Goal: Complete application form: Complete application form

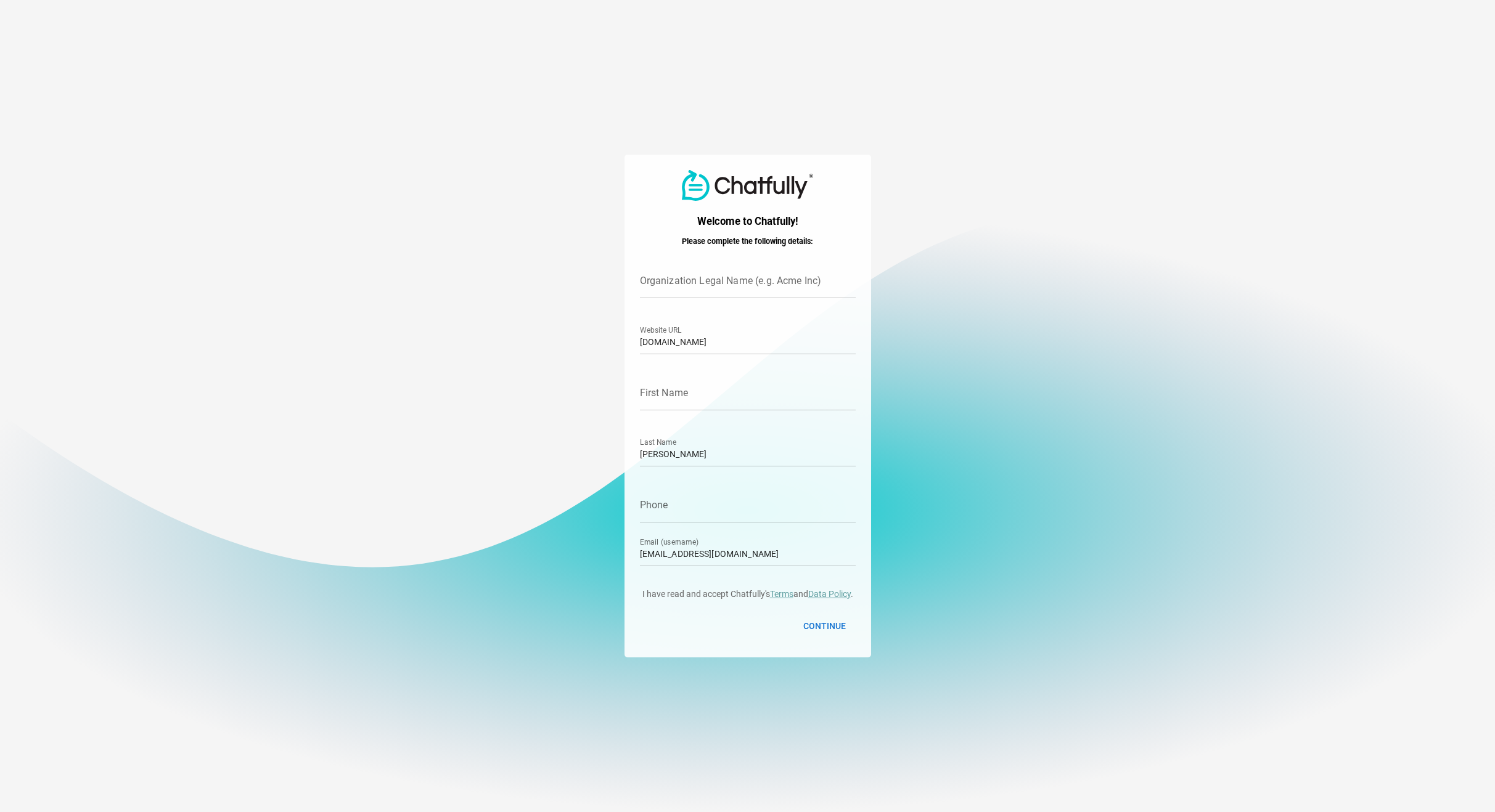
click at [733, 417] on div at bounding box center [748, 417] width 216 height 13
click at [733, 411] on input "First Name" at bounding box center [748, 393] width 216 height 35
type input "[PERSON_NAME]"
click at [702, 517] on input "Phone" at bounding box center [748, 505] width 216 height 35
type input "7693418531"
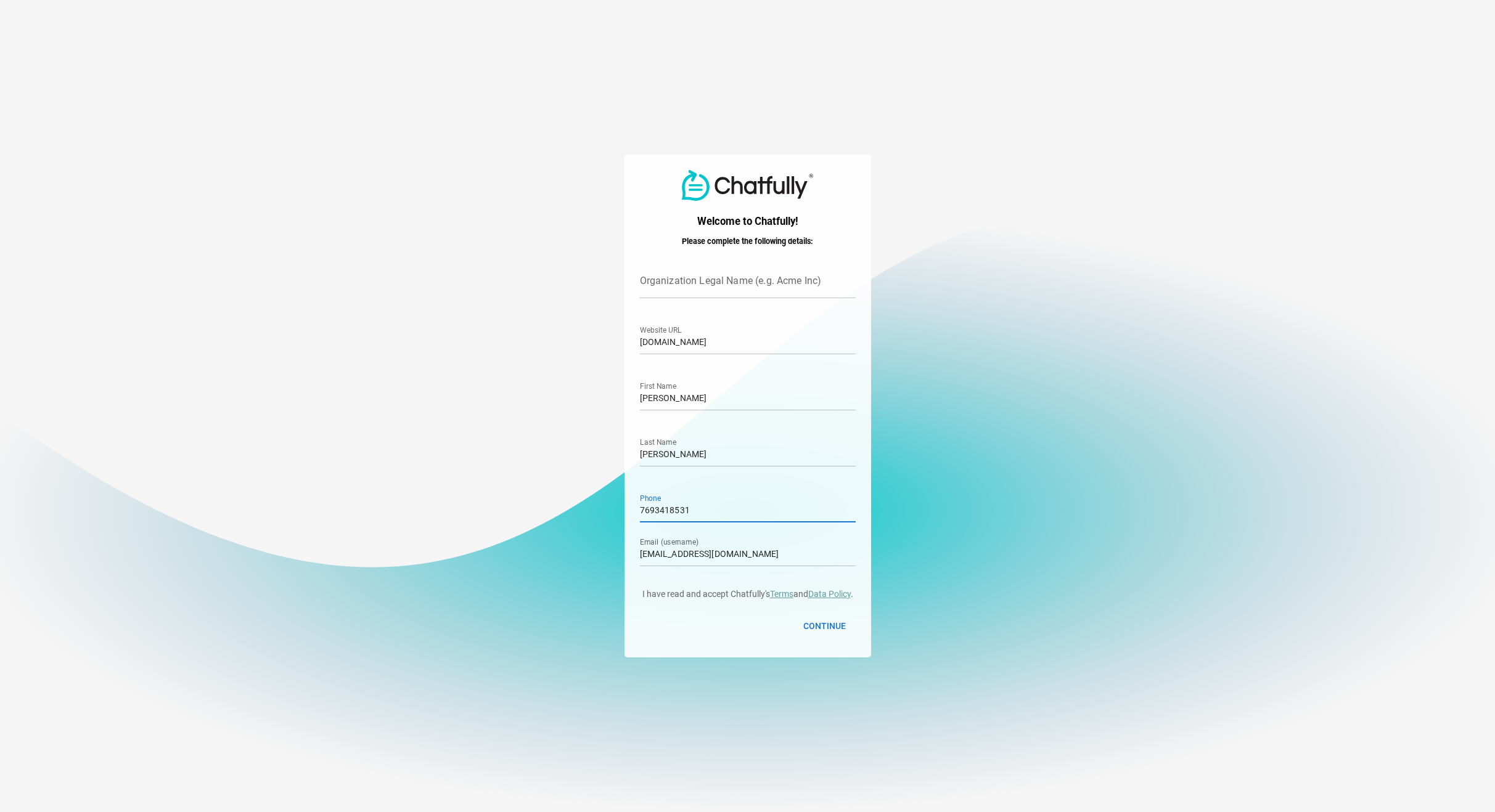
type input "vcita"
click at [840, 629] on span "Continue" at bounding box center [824, 626] width 43 height 15
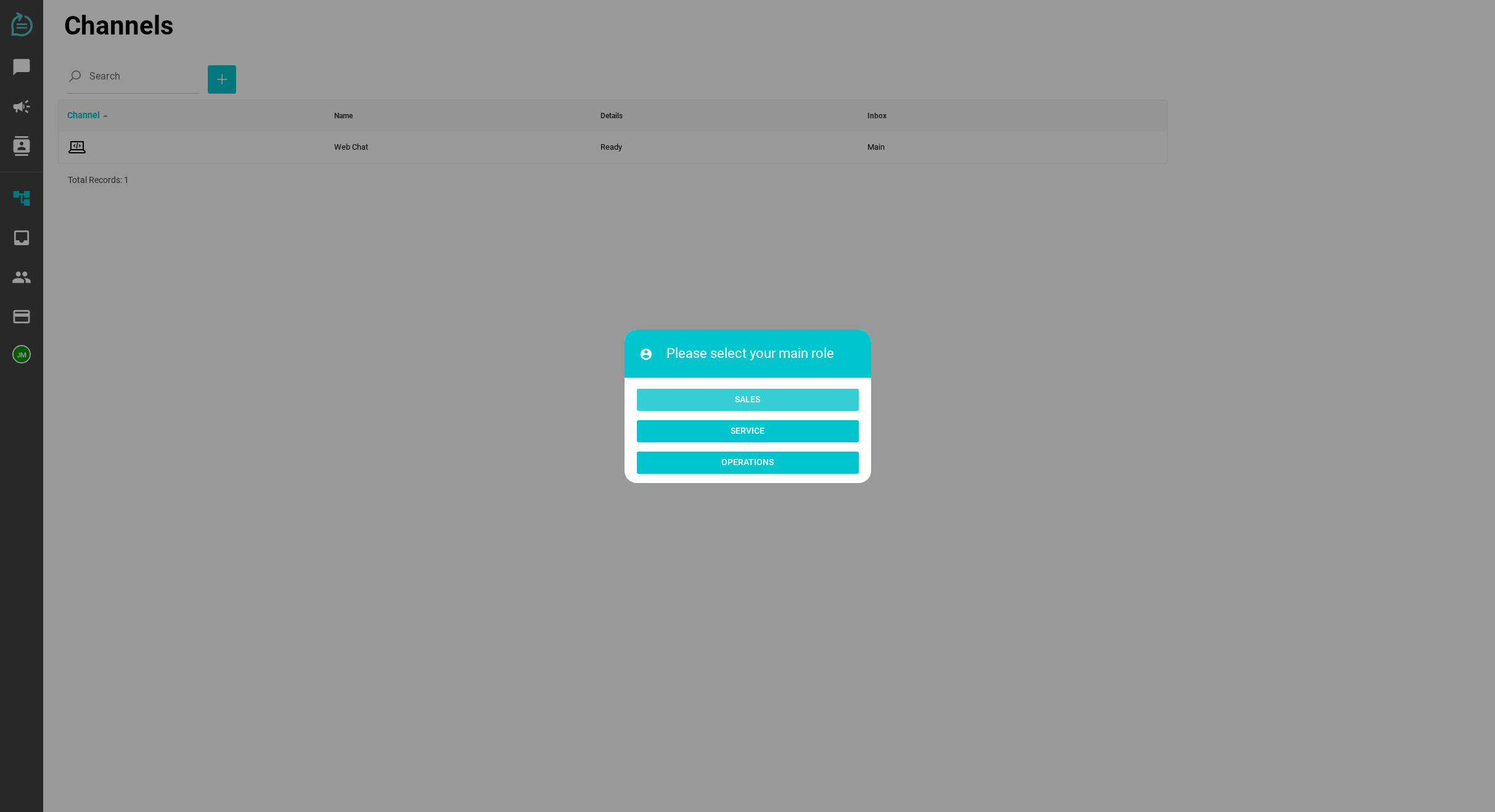
click at [726, 405] on span "Sales" at bounding box center [748, 400] width 202 height 17
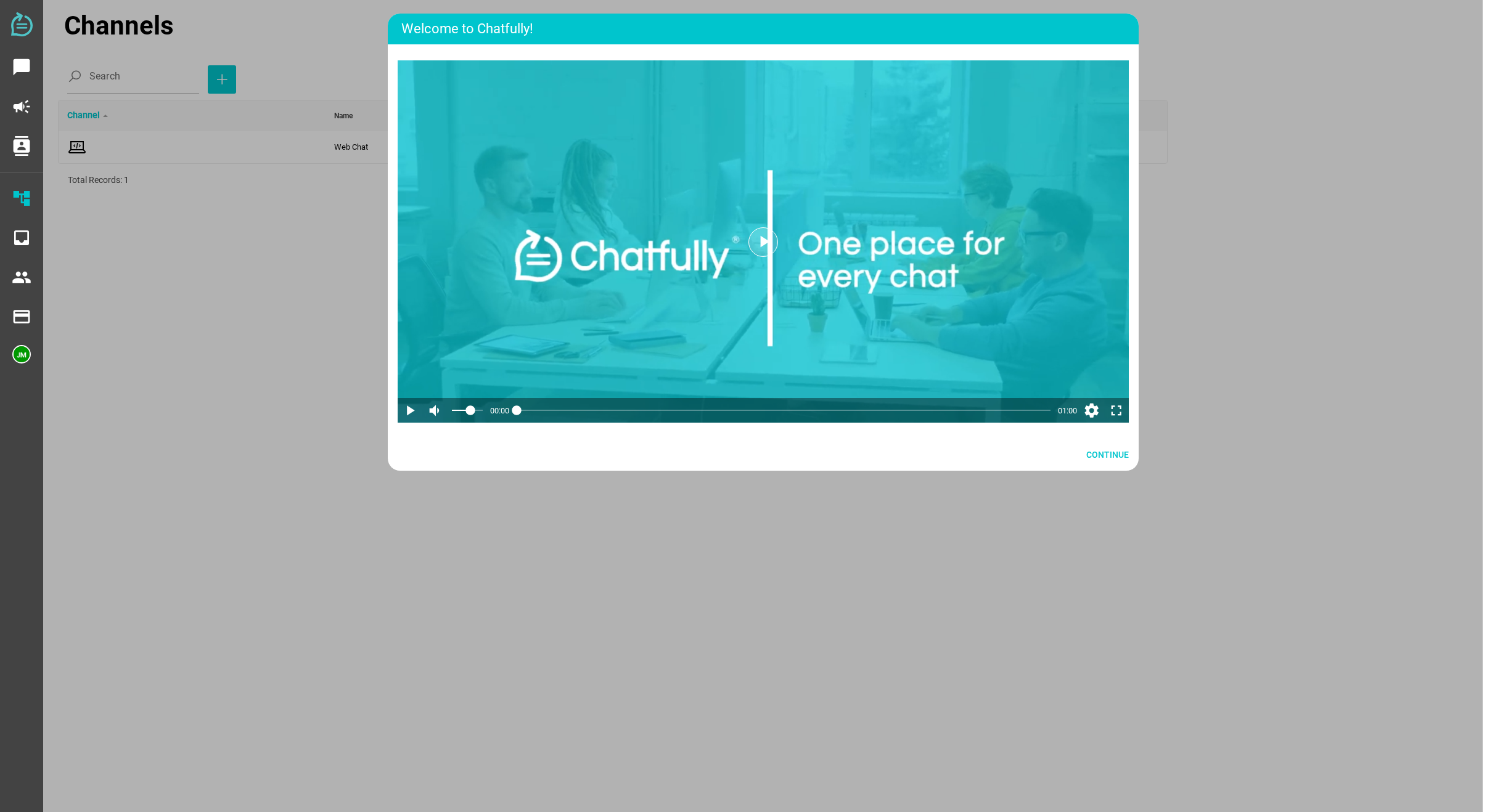
click at [762, 249] on icon "play_arrow" at bounding box center [764, 242] width 20 height 20
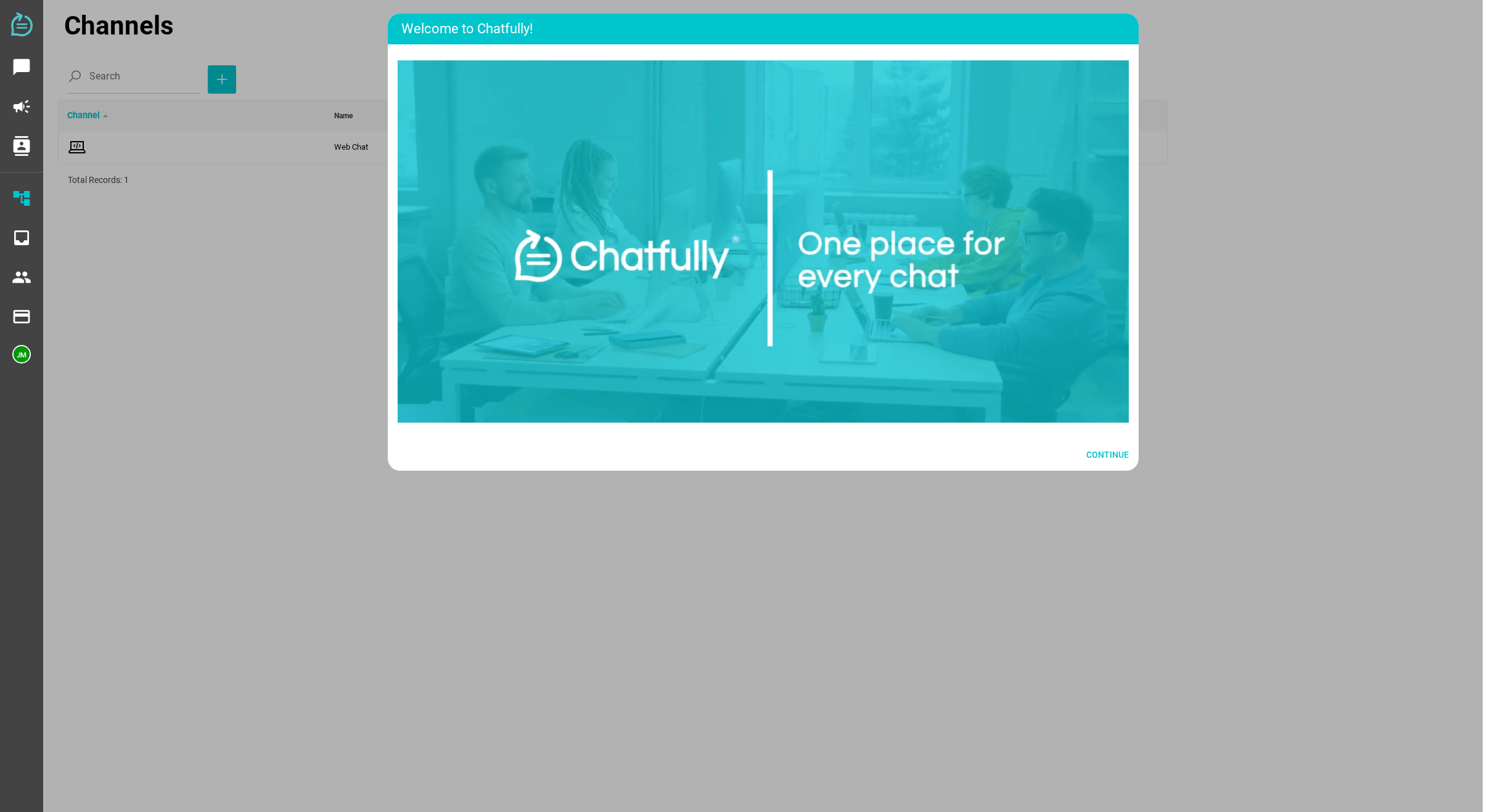
click at [762, 249] on video "To view this video please enable JavaScript and/or consider upgrading to a brow…" at bounding box center [763, 241] width 731 height 362
click at [1094, 462] on span "Continue" at bounding box center [1107, 455] width 43 height 15
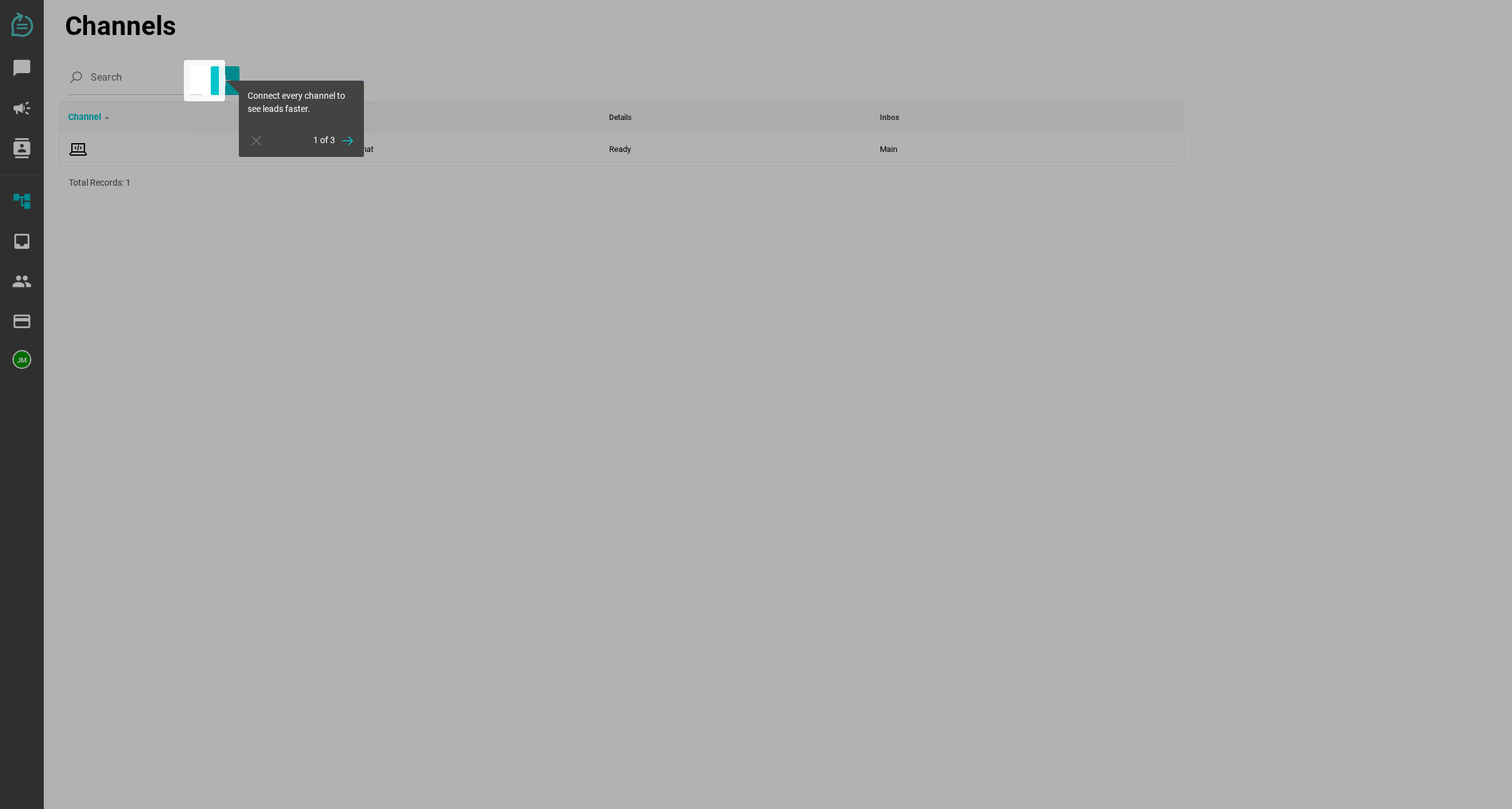
click at [204, 82] on div at bounding box center [204, 80] width 42 height 42
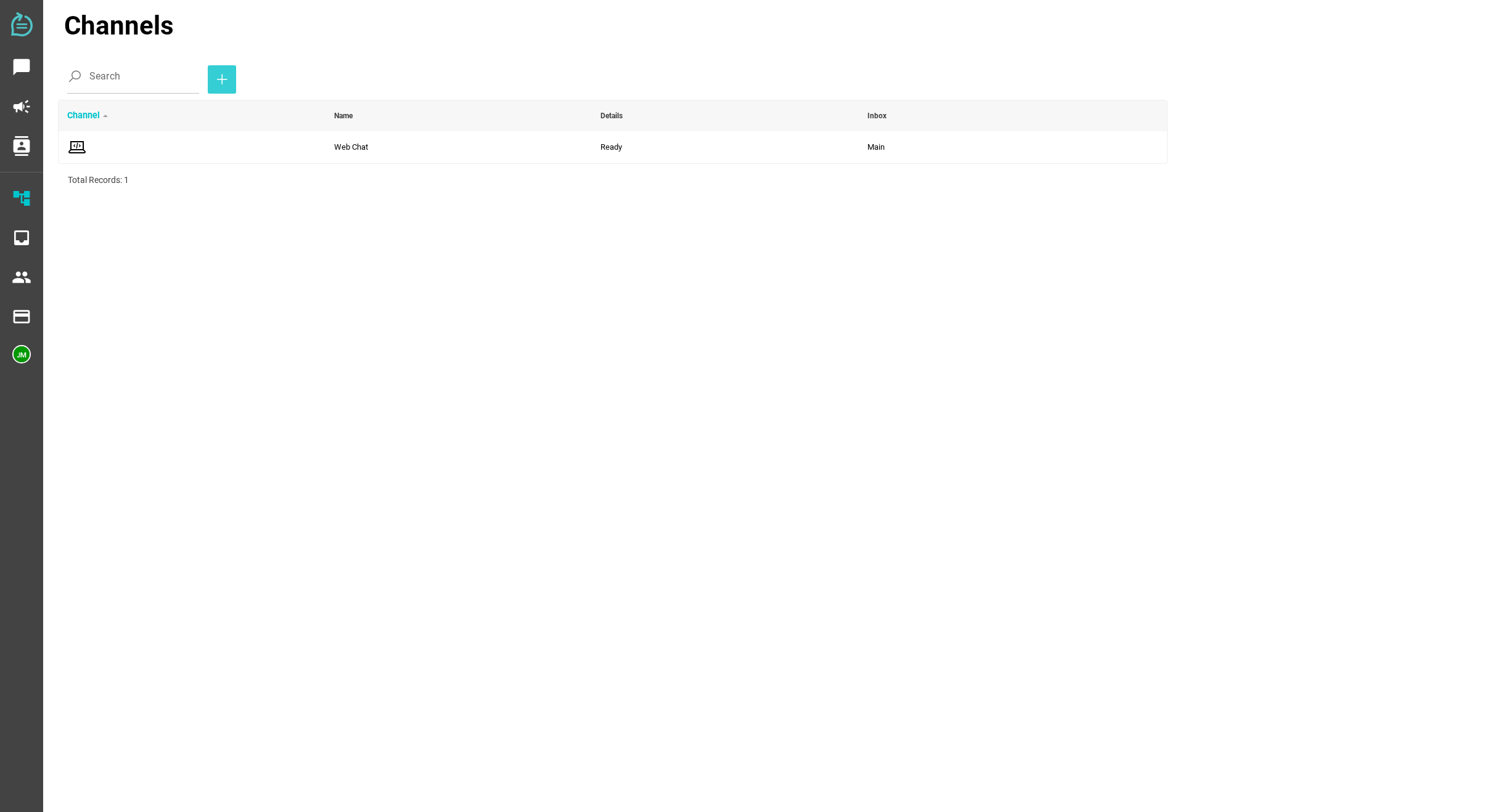
click at [215, 81] on icon "button" at bounding box center [222, 79] width 15 height 15
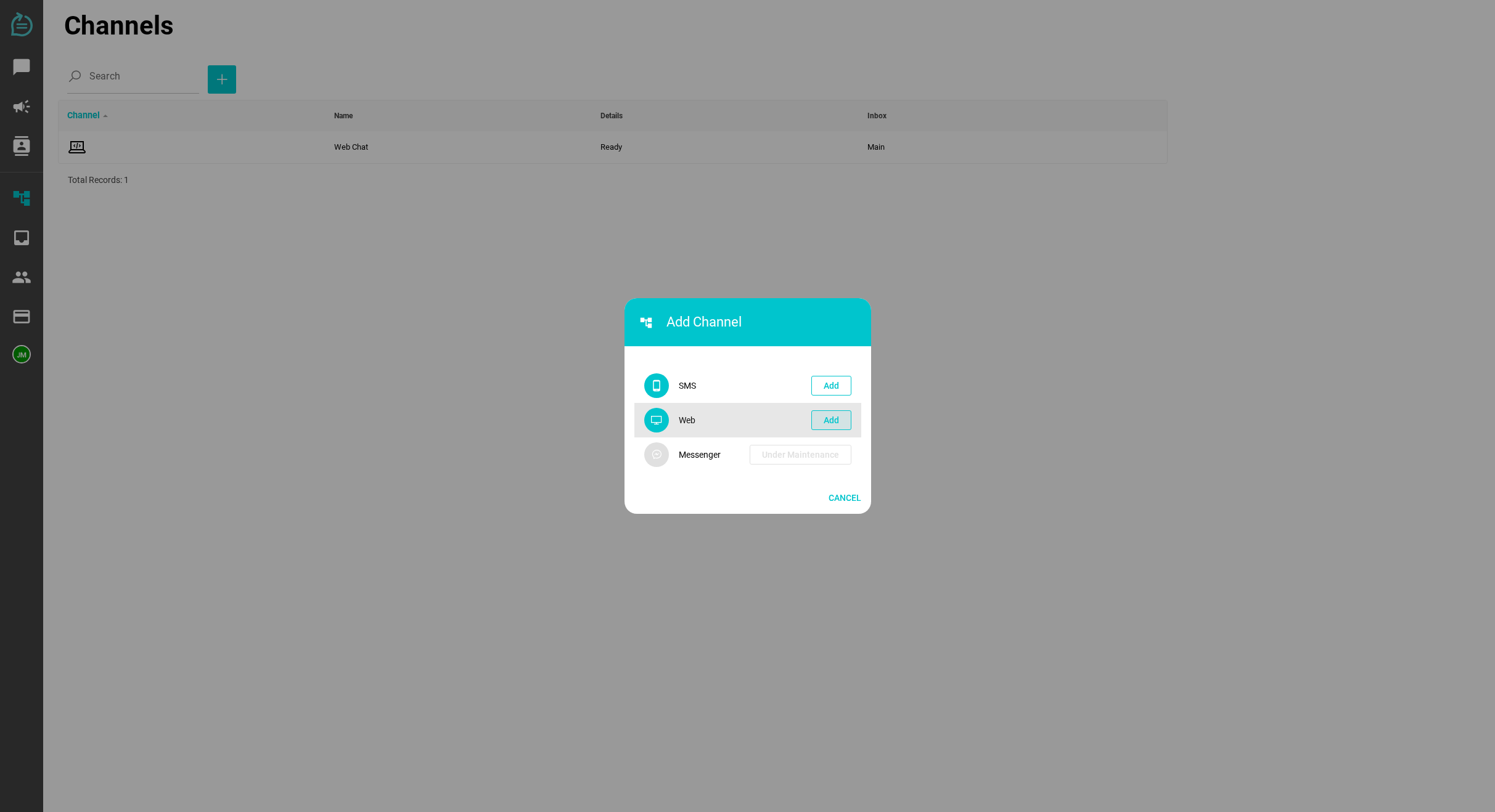
click at [826, 426] on span "Add" at bounding box center [831, 421] width 15 height 15
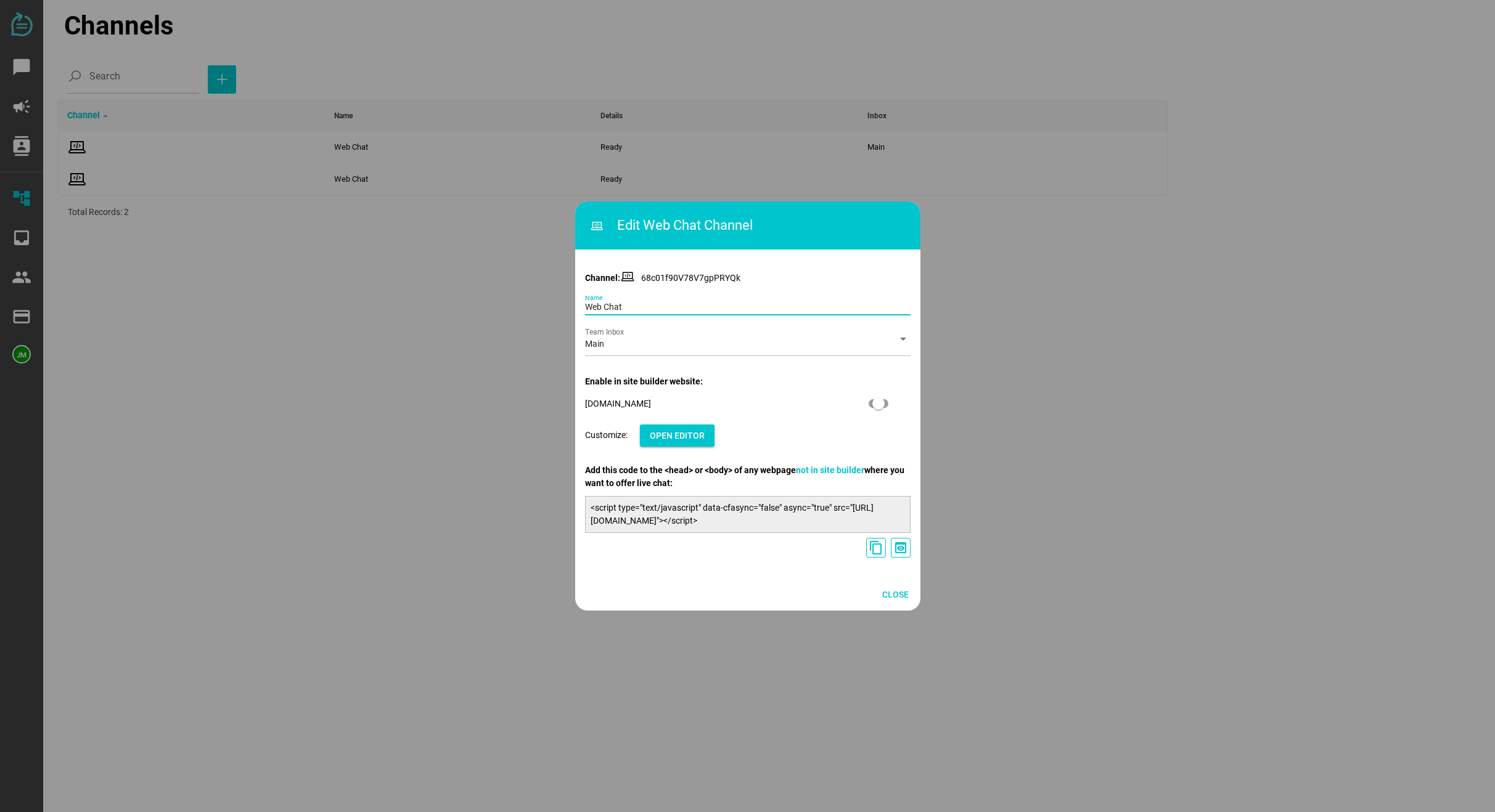
click at [656, 303] on input "Web Chat" at bounding box center [748, 303] width 325 height 25
type input "W"
type input "justin devon mitchell"
click at [695, 436] on span "Open Editor" at bounding box center [677, 436] width 55 height 15
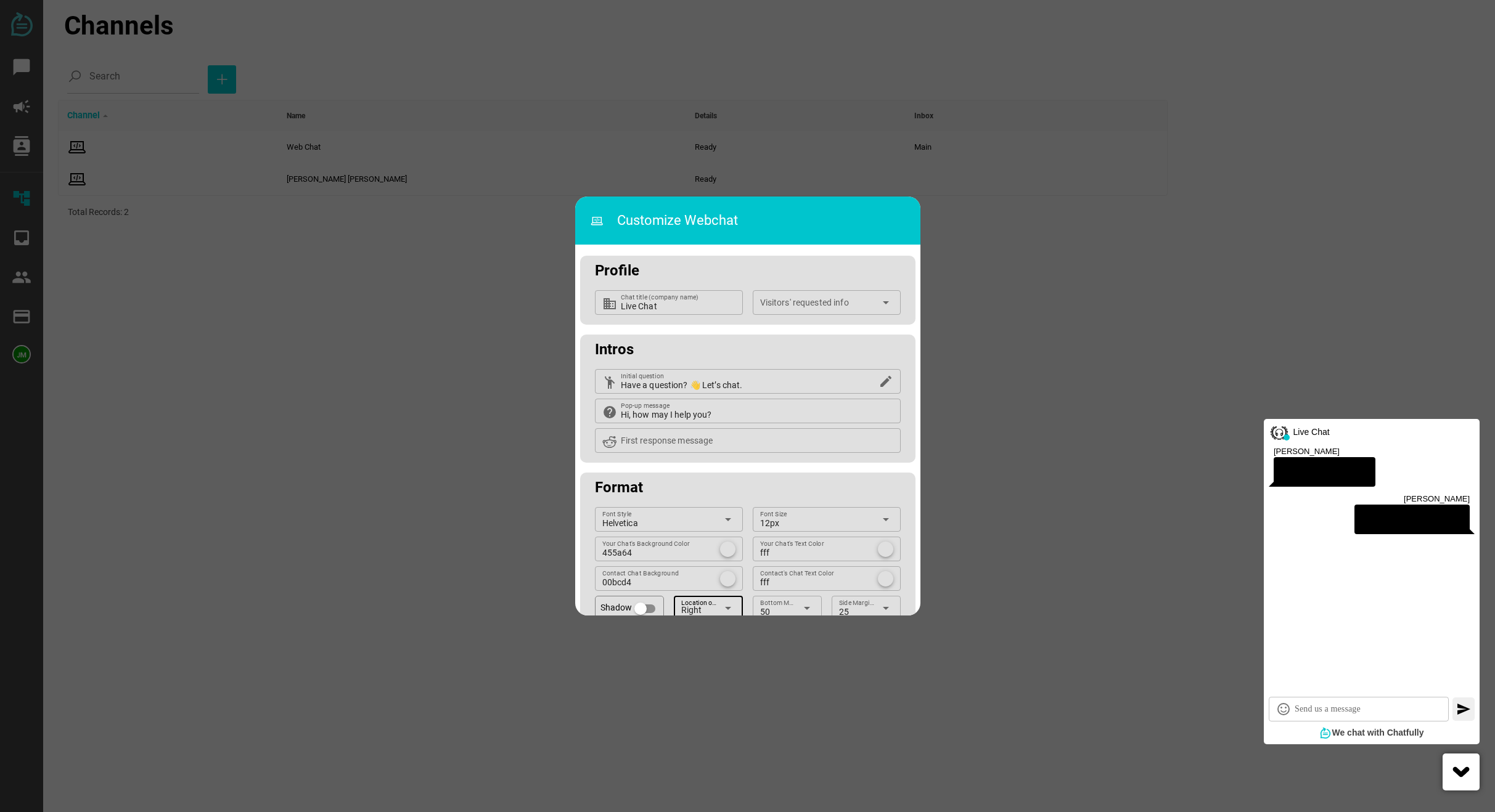
drag, startPoint x: 718, startPoint y: 603, endPoint x: 722, endPoint y: 594, distance: 9.8
click at [722, 594] on div "Helvetica Font Style arrow_drop_down 12px Font Size arrow_drop_down 455a64 Your…" at bounding box center [748, 597] width 335 height 180
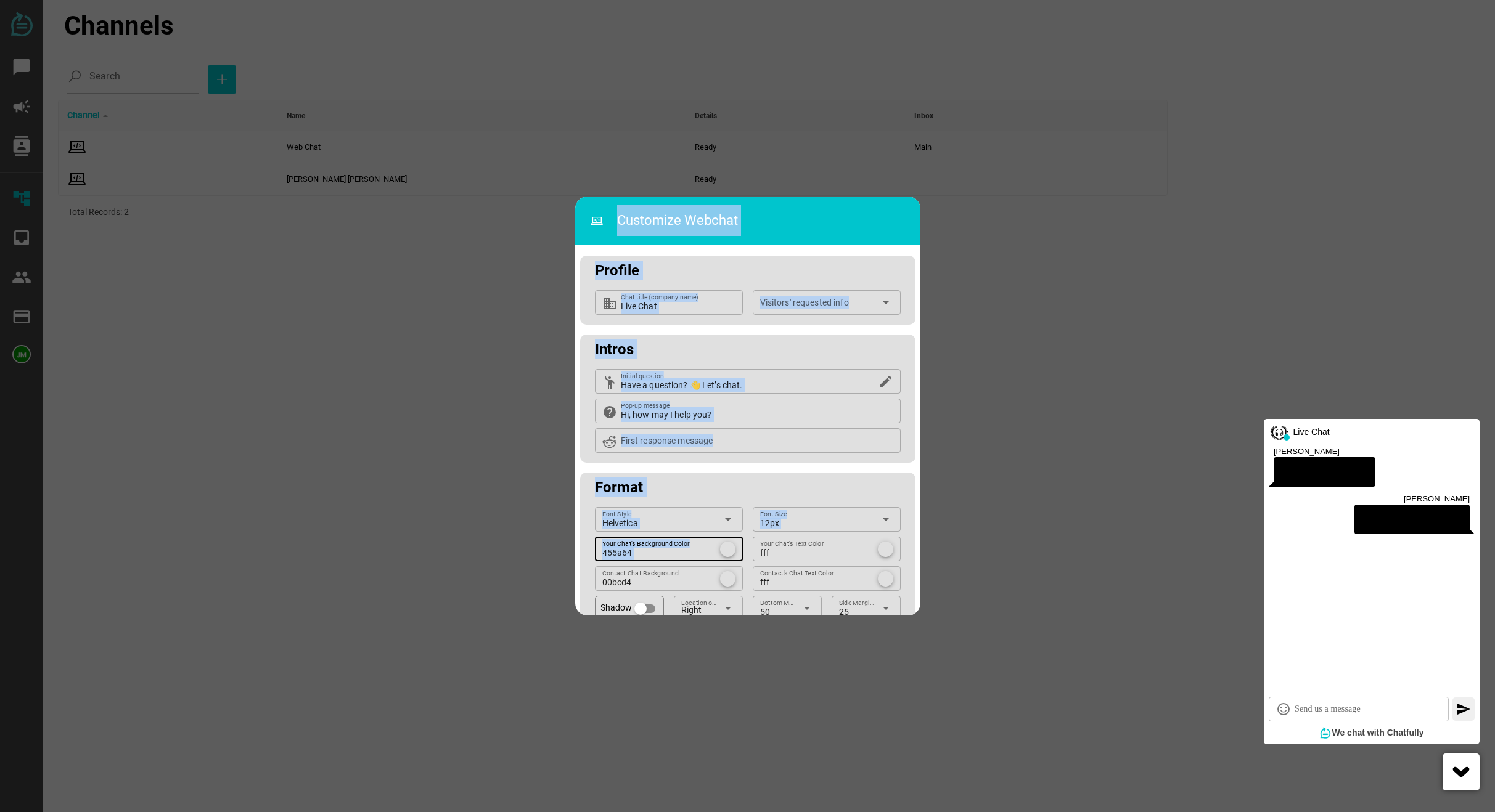
scroll to position [106, 0]
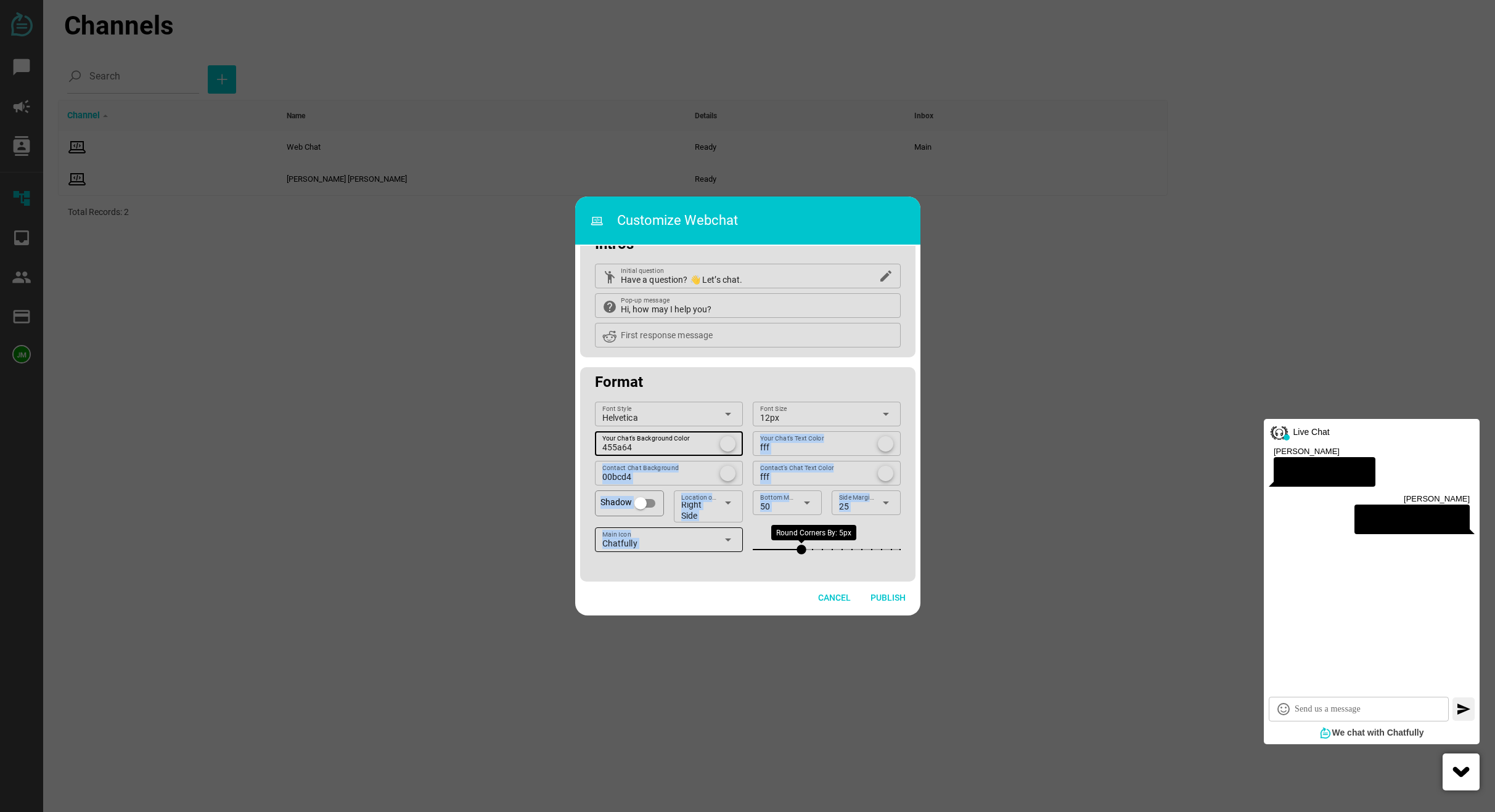
drag, startPoint x: 727, startPoint y: 543, endPoint x: 734, endPoint y: 551, distance: 10.6
click at [734, 551] on div "Helvetica Font Style arrow_drop_down 12px Font Size arrow_drop_down 455a64 Your…" at bounding box center [748, 492] width 335 height 180
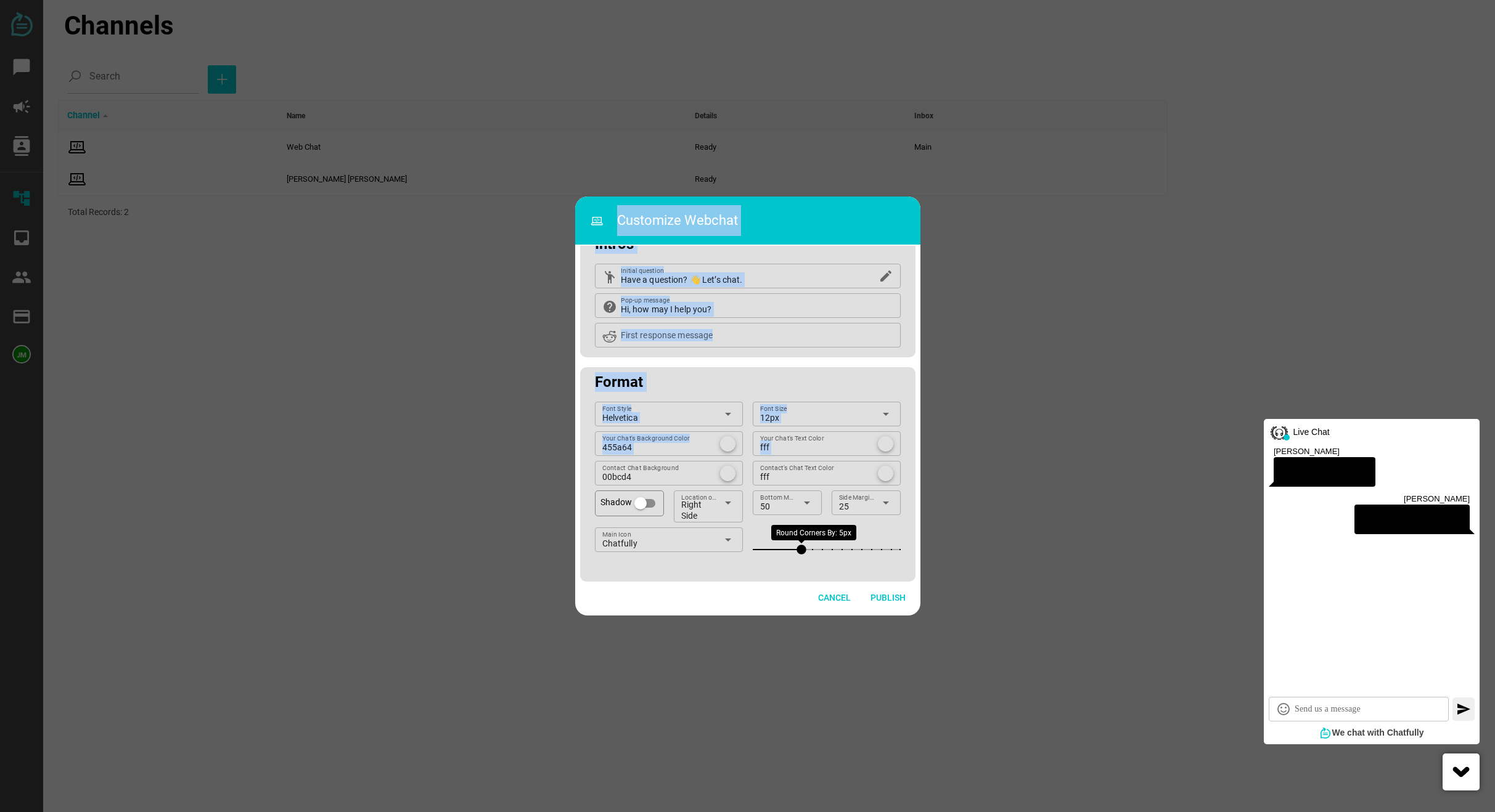
drag, startPoint x: 810, startPoint y: 563, endPoint x: 828, endPoint y: 651, distance: 89.8
click at [825, 651] on div "Customize Webchat Profile business Live Chat Chat title (company name) Visitors…" at bounding box center [748, 406] width 1495 height 812
click at [885, 594] on span "Publish" at bounding box center [888, 598] width 36 height 15
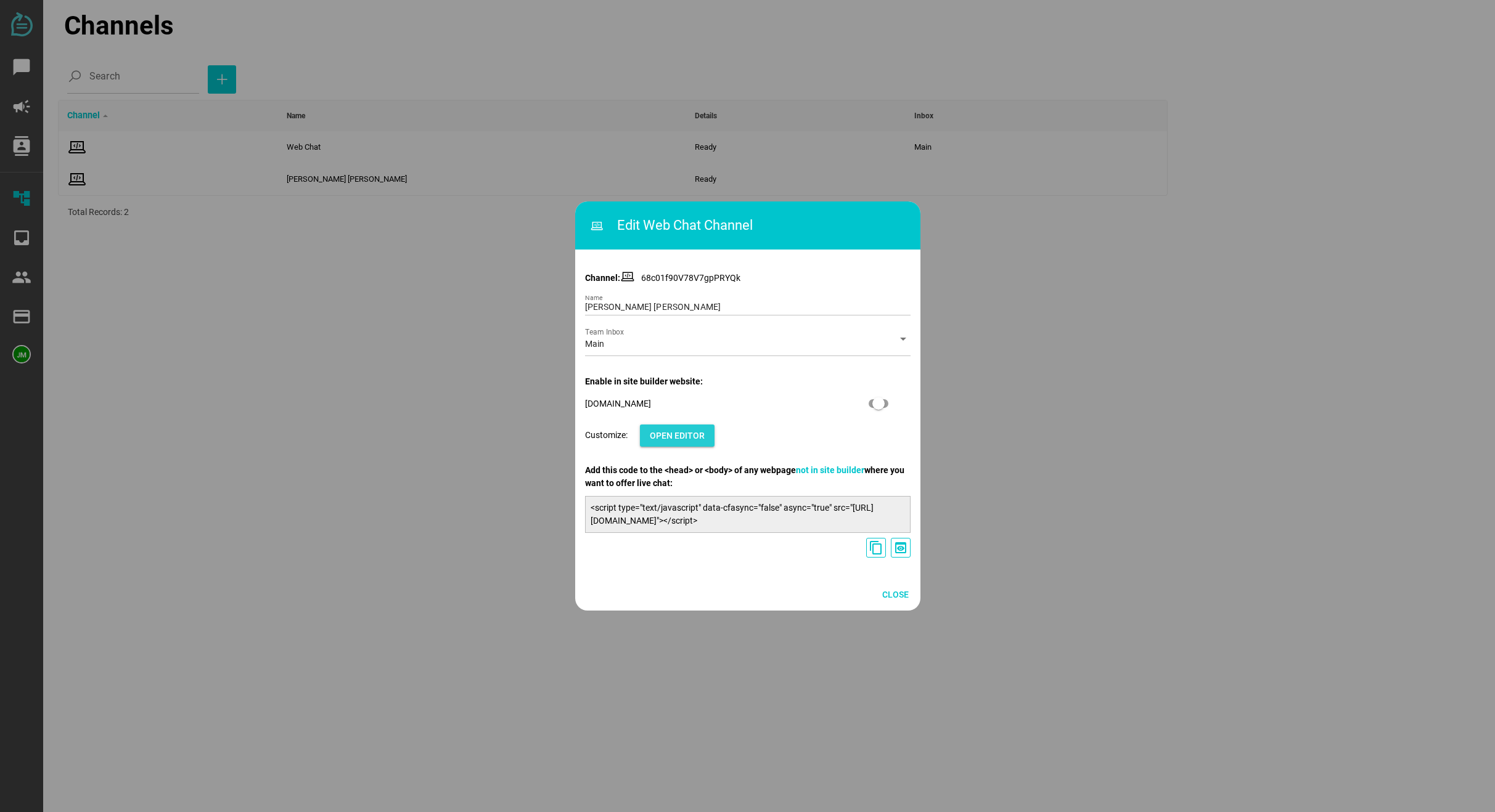
click at [701, 436] on span "Open Editor" at bounding box center [677, 436] width 55 height 15
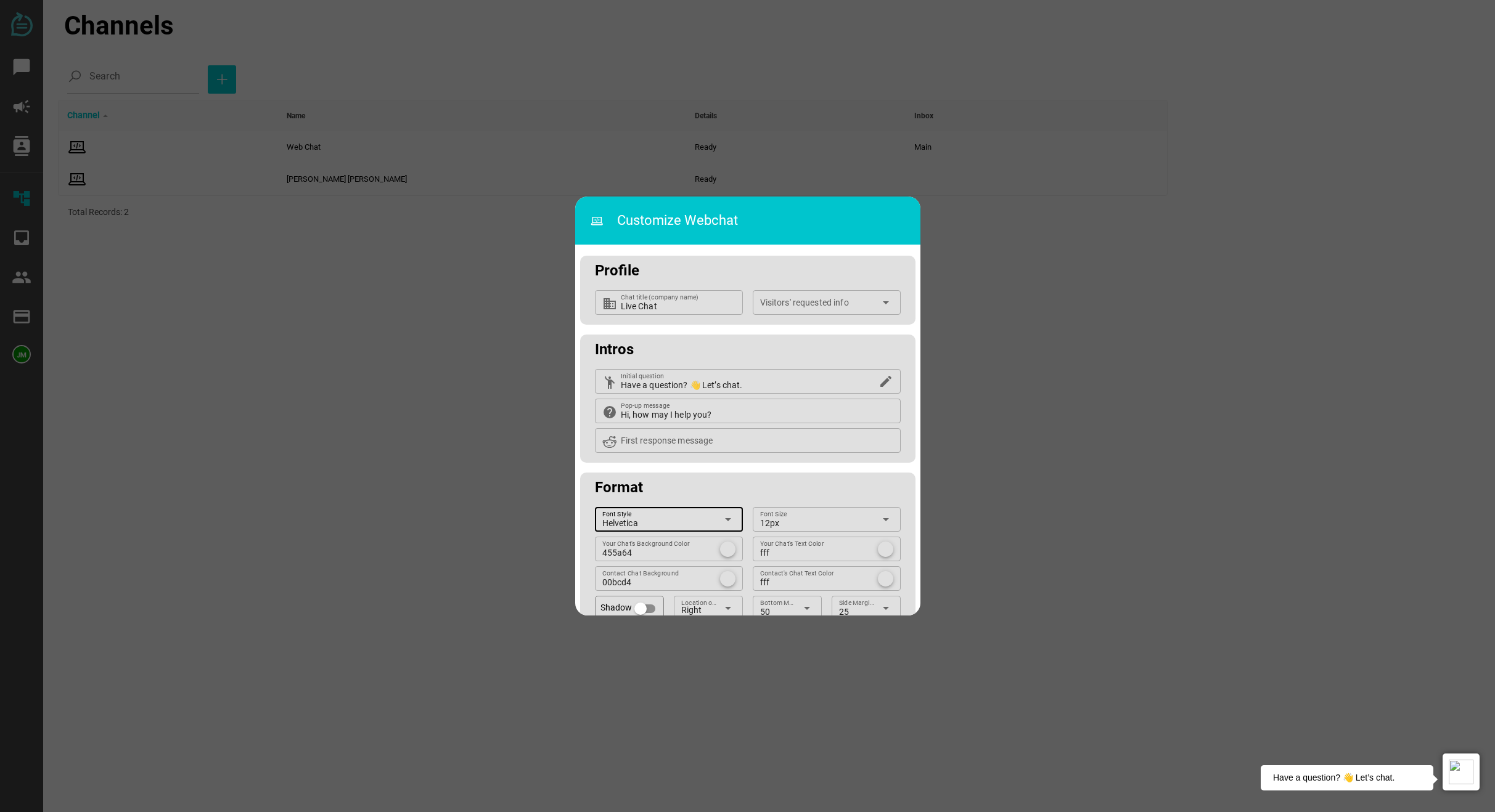
click at [696, 514] on div "Helvetica Font Style" at bounding box center [659, 519] width 115 height 25
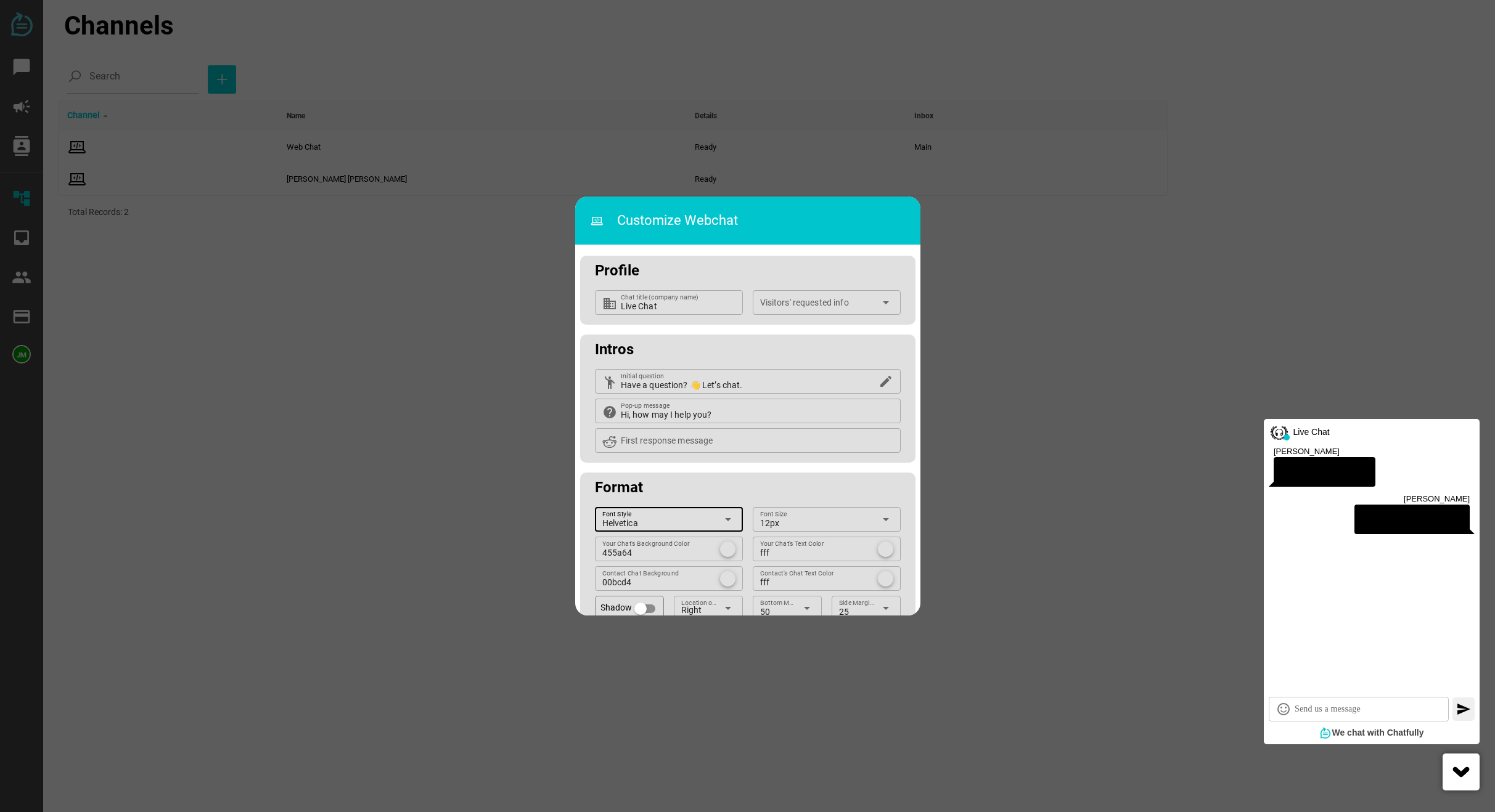
click at [985, 424] on div at bounding box center [748, 406] width 1495 height 812
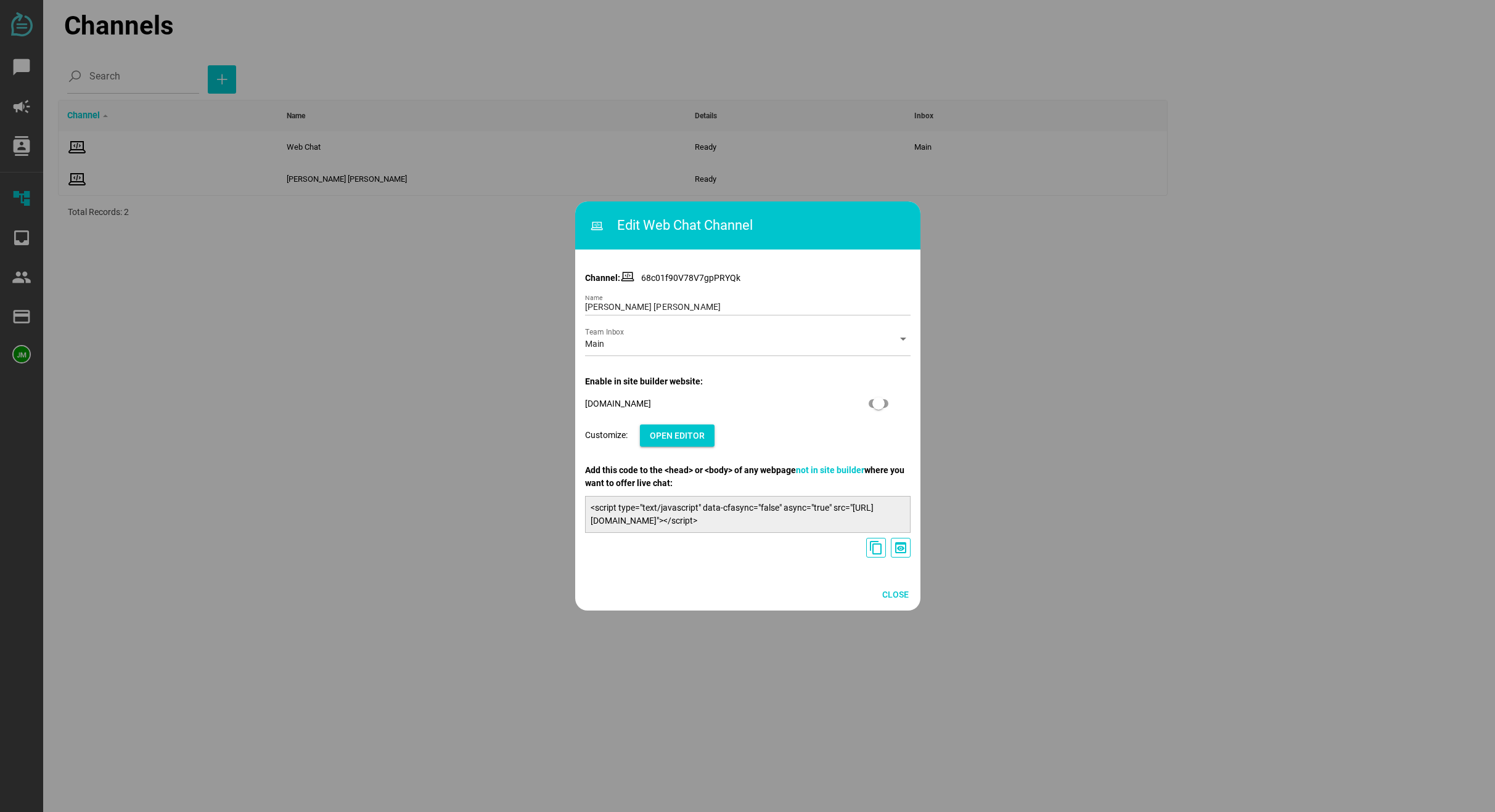
click at [985, 424] on div "Customize Webchat Profile business Live Chat Chat title (company name) Visitors…" at bounding box center [748, 406] width 1495 height 812
click at [985, 486] on div at bounding box center [748, 406] width 1495 height 812
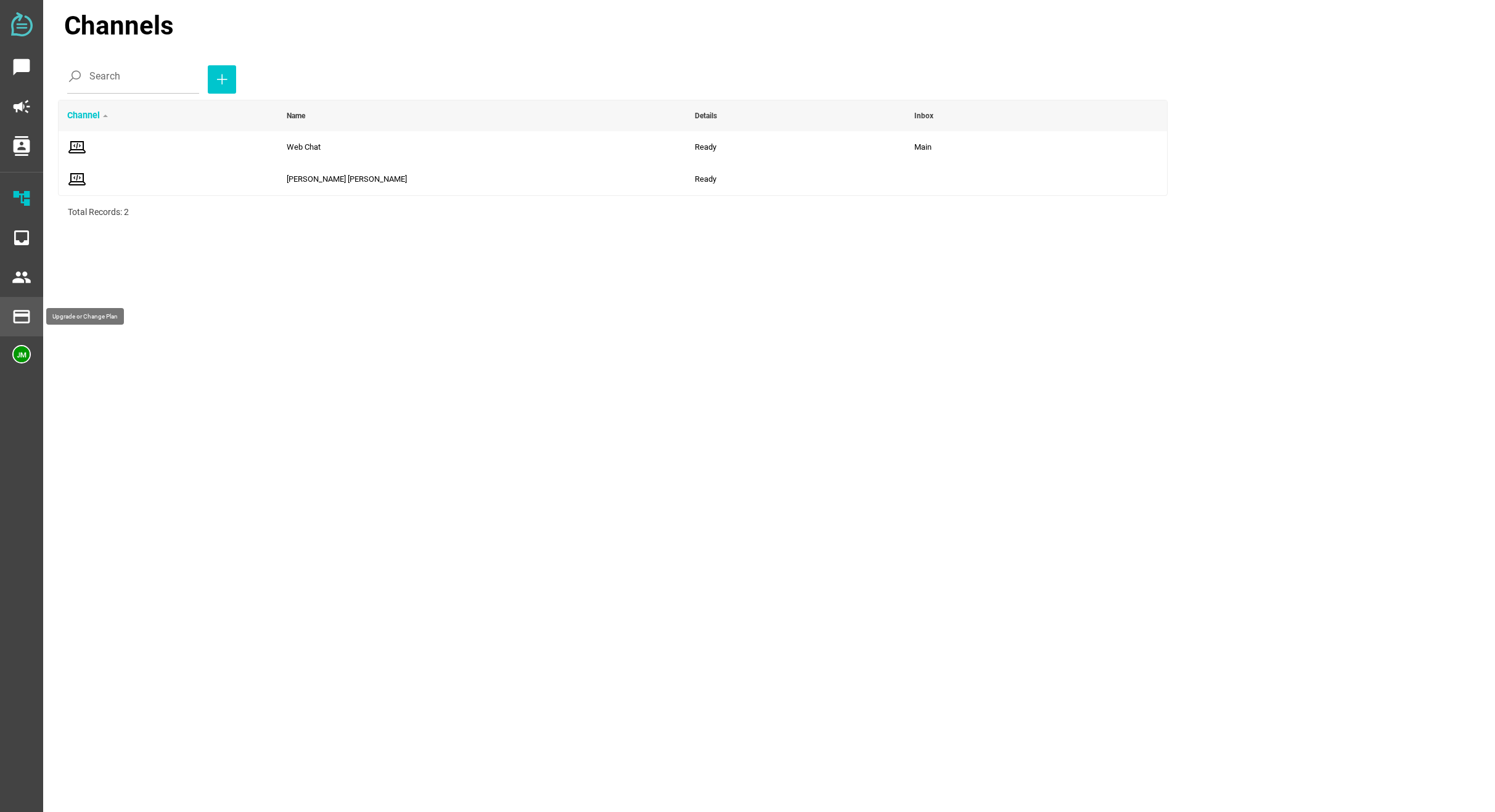
click at [34, 297] on div "payment" at bounding box center [21, 316] width 43 height 39
click at [42, 331] on div "payment" at bounding box center [21, 316] width 43 height 39
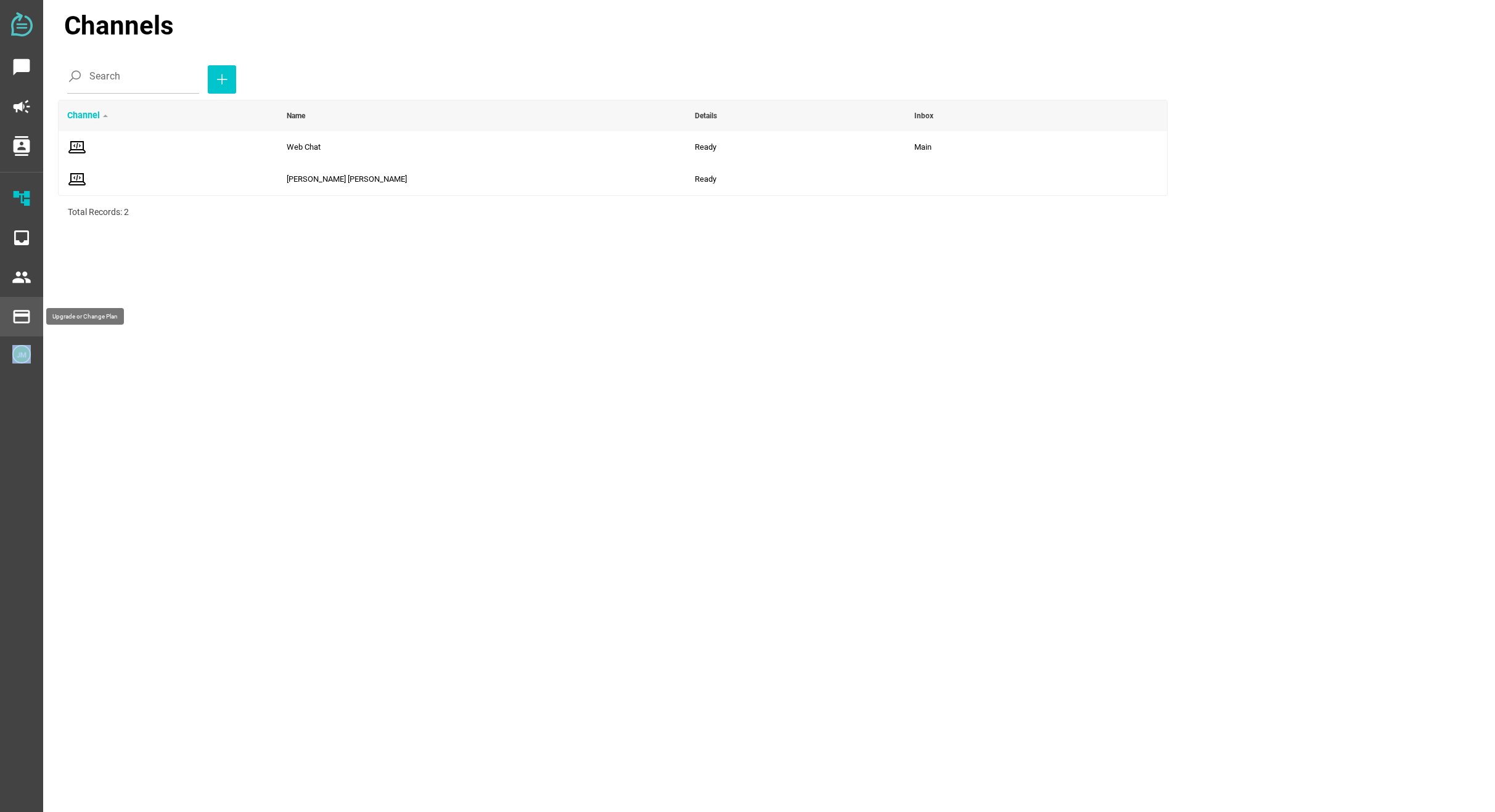
click at [42, 330] on div "payment" at bounding box center [21, 316] width 43 height 39
click at [27, 25] on img at bounding box center [22, 25] width 22 height 24
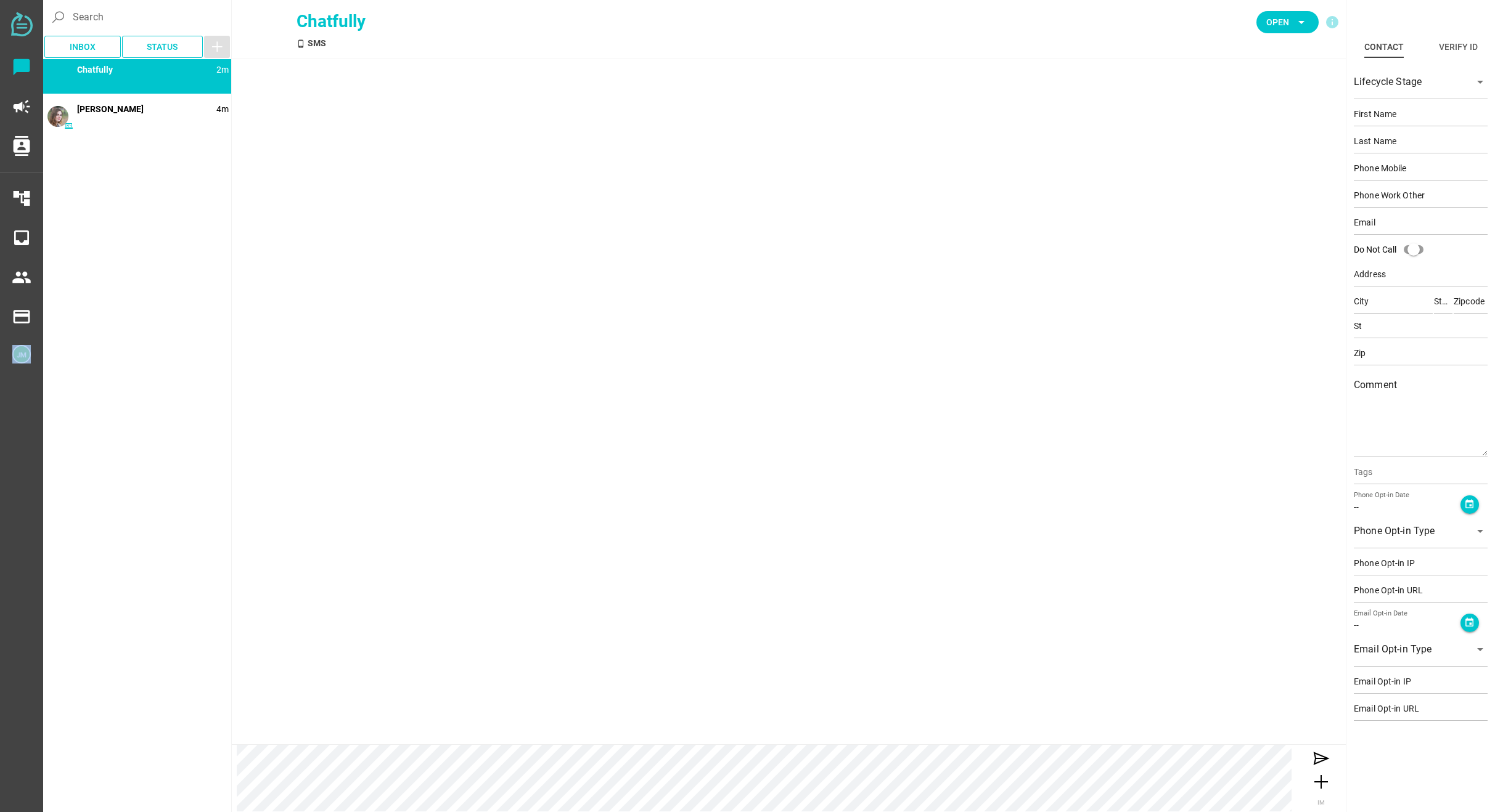
click at [28, 25] on img at bounding box center [22, 25] width 22 height 24
type input "Demo"
type input "Contact"
type input "15554443333"
type input "demo@example.com"
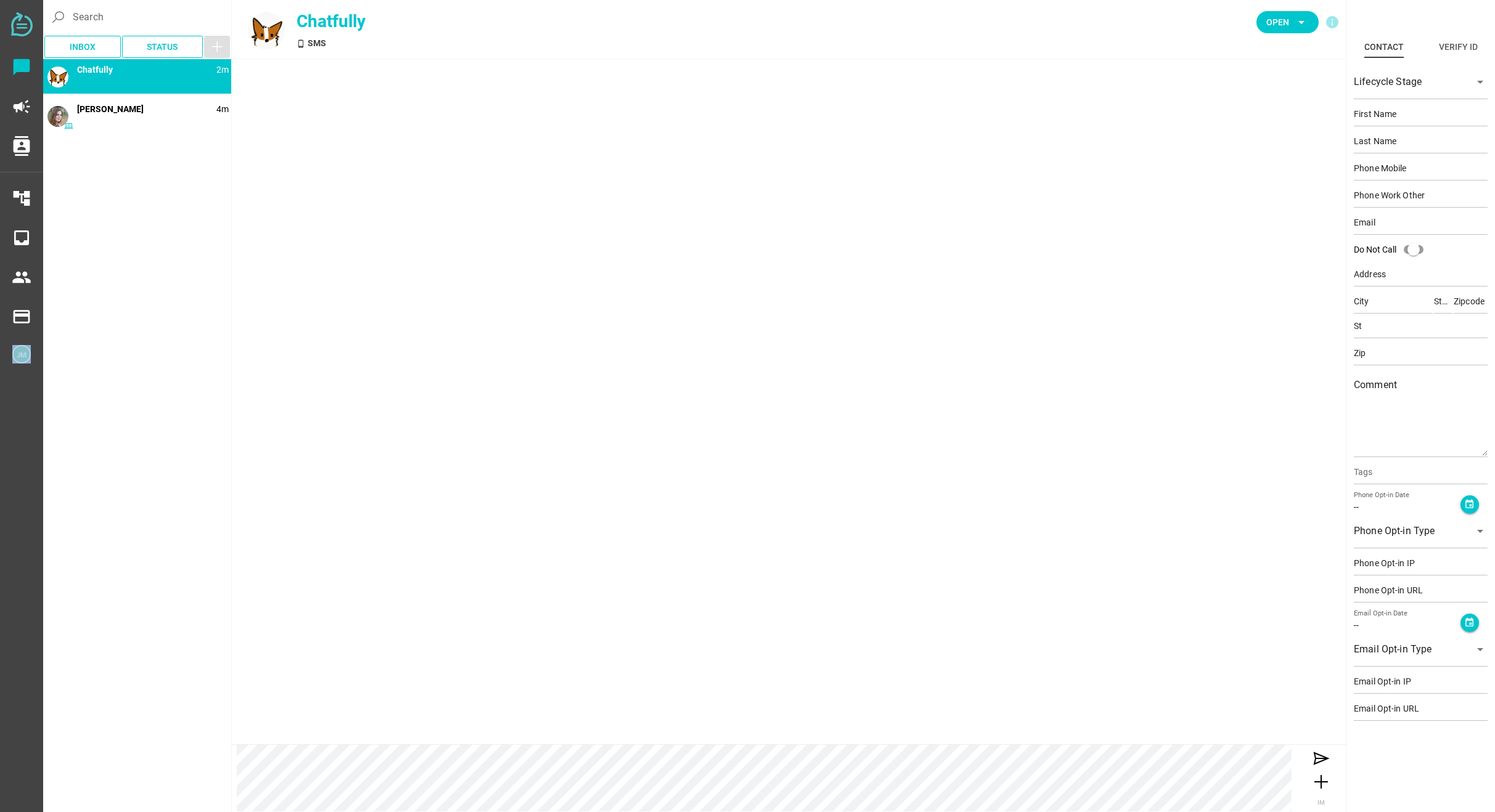
type input "123 Main St"
type input "Beverly Hills"
type input "CA"
type input "90210"
type input "CA"
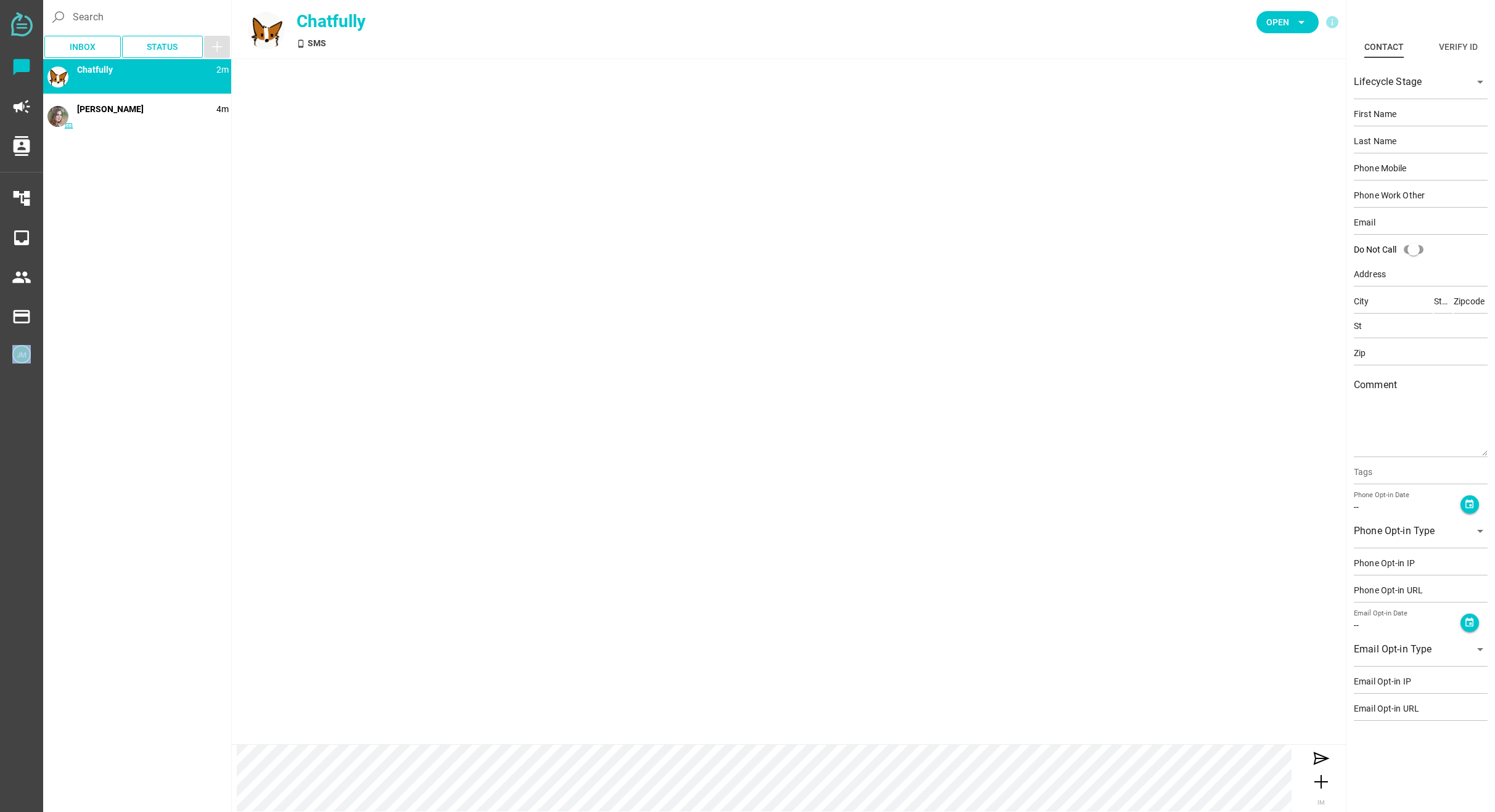
type input "90210"
type textarea "This is an example contact for demo purposes."
